Goal: Task Accomplishment & Management: Manage account settings

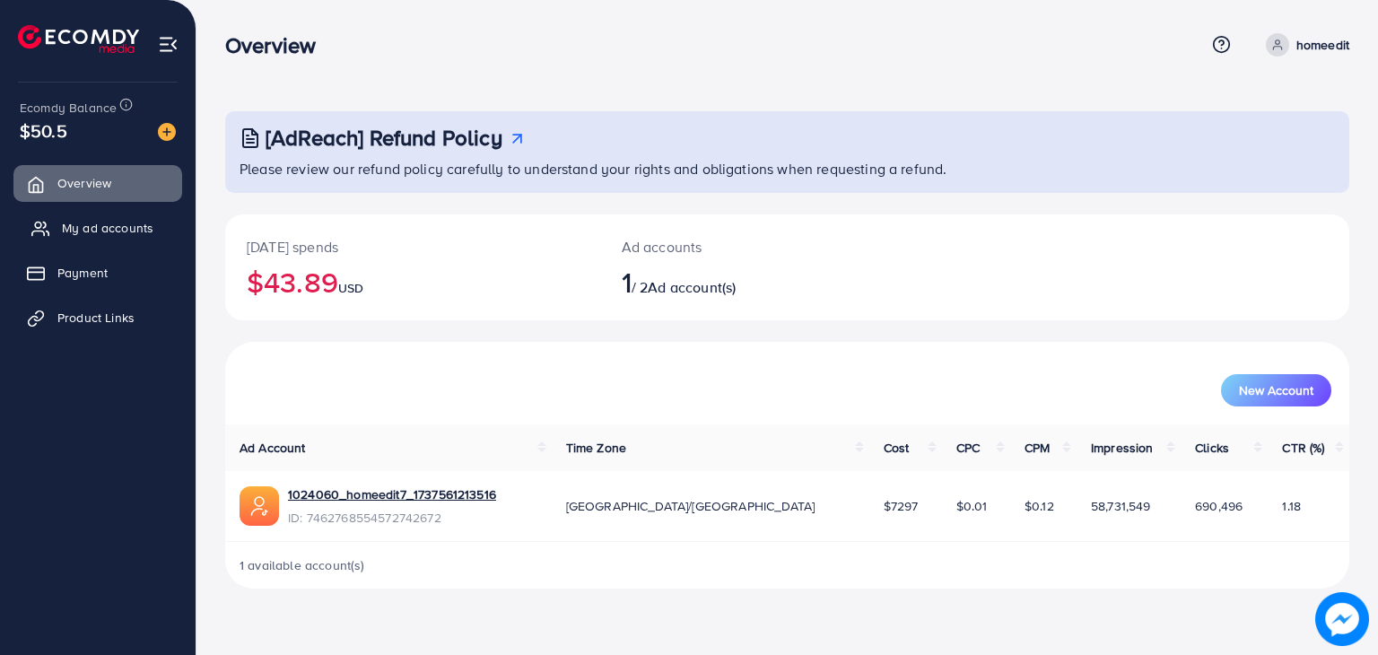
click at [172, 225] on link "My ad accounts" at bounding box center [97, 228] width 169 height 36
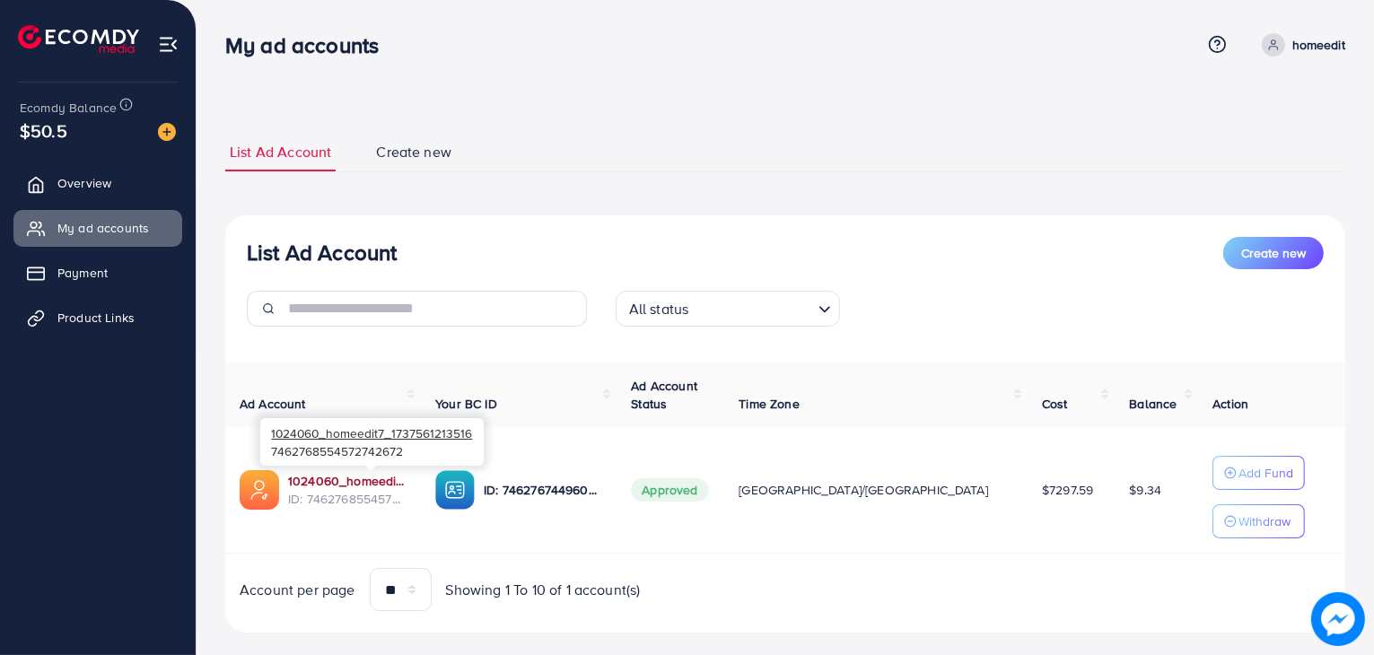
click at [407, 488] on link "1024060_homeedit7_1737561213516" at bounding box center [347, 481] width 118 height 18
click at [118, 176] on link "Overview" at bounding box center [97, 183] width 169 height 36
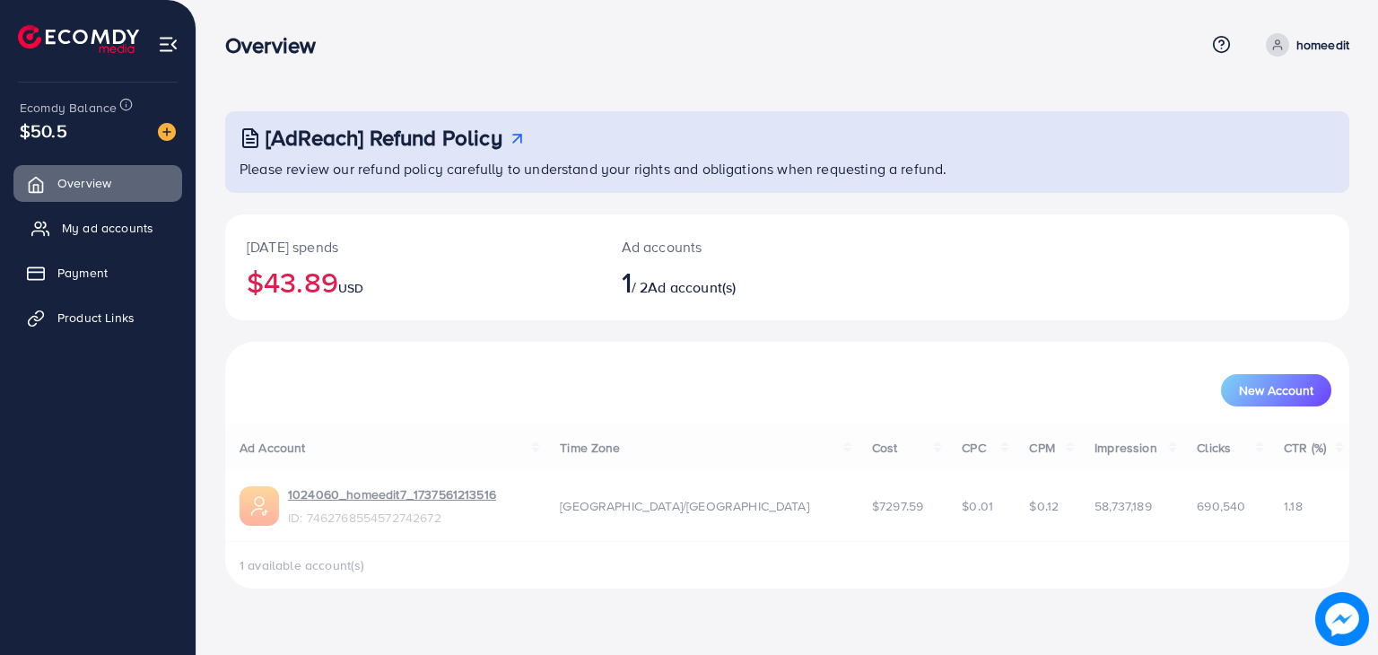
click at [111, 223] on span "My ad accounts" at bounding box center [108, 228] width 92 height 18
